Goal: Information Seeking & Learning: Get advice/opinions

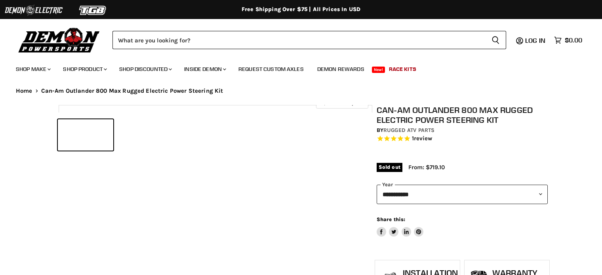
select select "******"
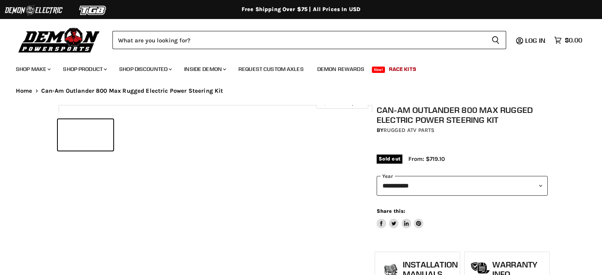
select select "******"
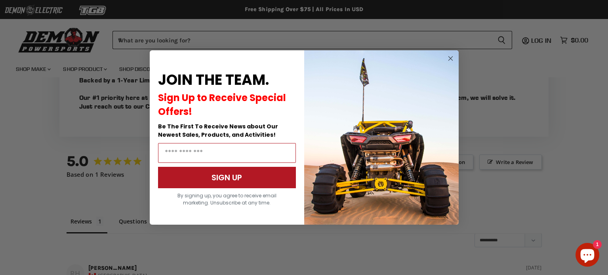
scroll to position [825, 0]
